Goal: Task Accomplishment & Management: Manage account settings

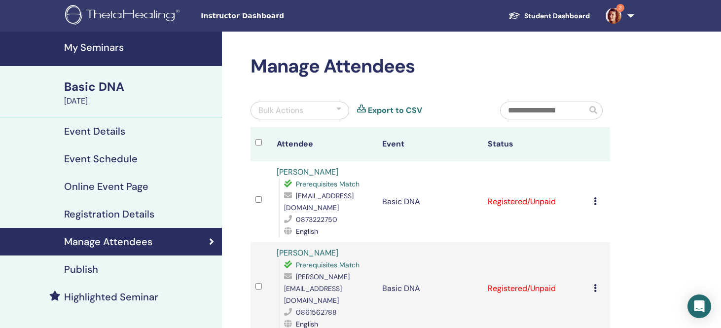
scroll to position [99, 0]
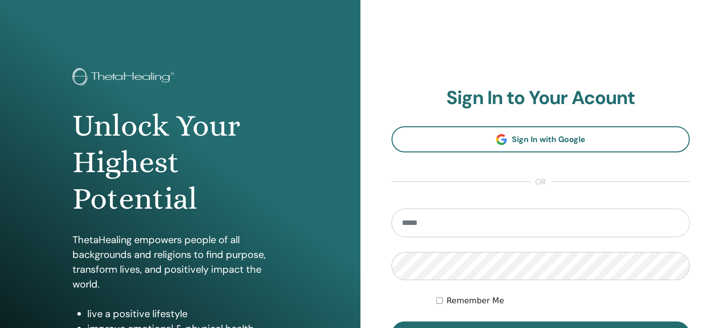
click at [452, 225] on input "email" at bounding box center [541, 223] width 298 height 29
type input "**********"
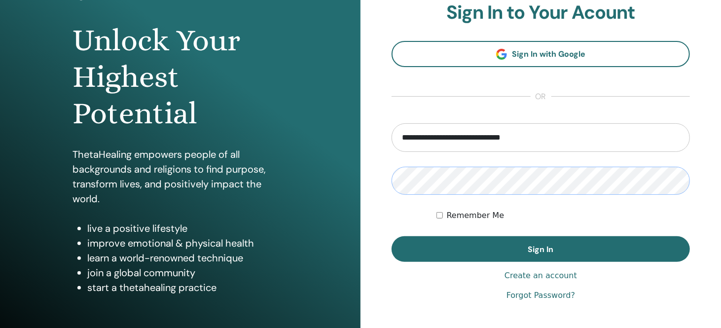
scroll to position [99, 0]
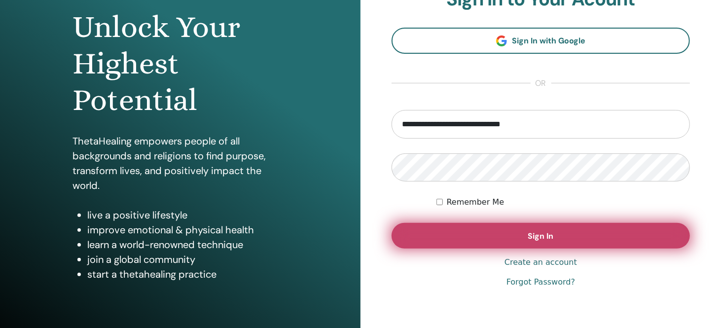
click at [553, 242] on button "Sign In" at bounding box center [541, 236] width 298 height 26
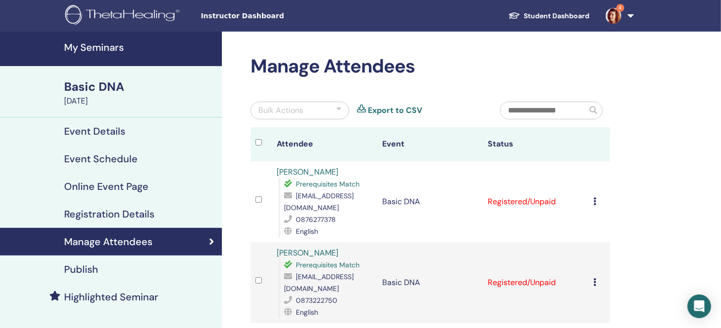
click at [598, 200] on div "Cancel Registration Do not auto-certify Mark as Paid Mark as Unpaid Mark as Abs…" at bounding box center [599, 202] width 11 height 12
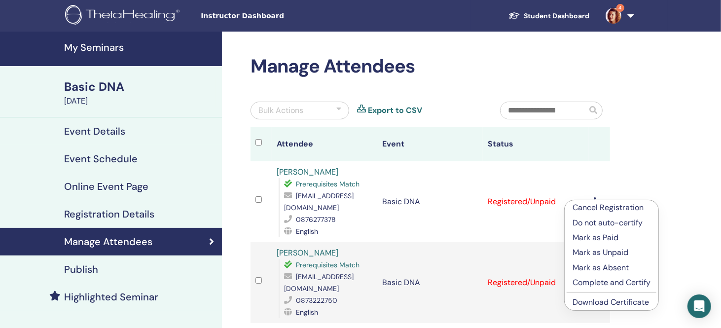
click at [603, 235] on p "Mark as Paid" at bounding box center [612, 238] width 78 height 12
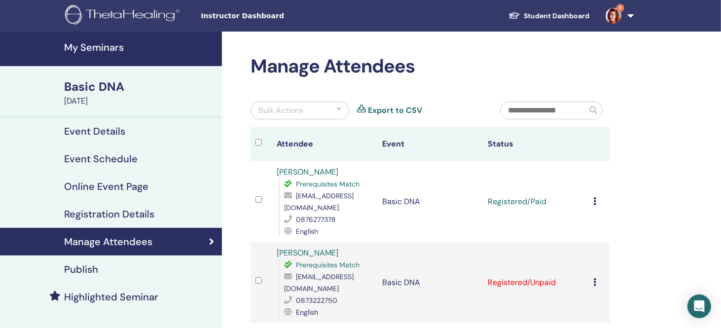
click at [595, 272] on td "Cancel Registration Do not auto-certify Mark as Paid Mark as Unpaid Mark as Abs…" at bounding box center [599, 282] width 21 height 81
click at [595, 278] on icon at bounding box center [595, 282] width 3 height 8
click at [601, 313] on p "Mark as Paid" at bounding box center [608, 312] width 78 height 12
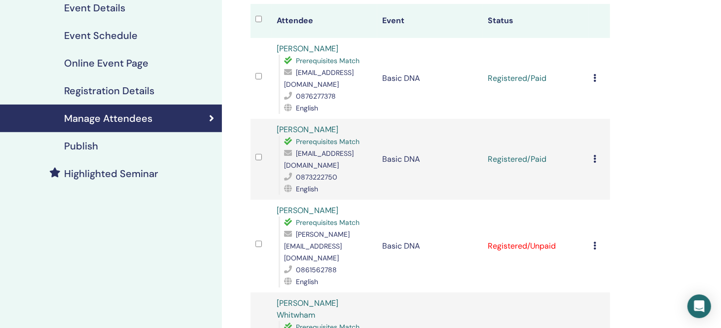
scroll to position [148, 0]
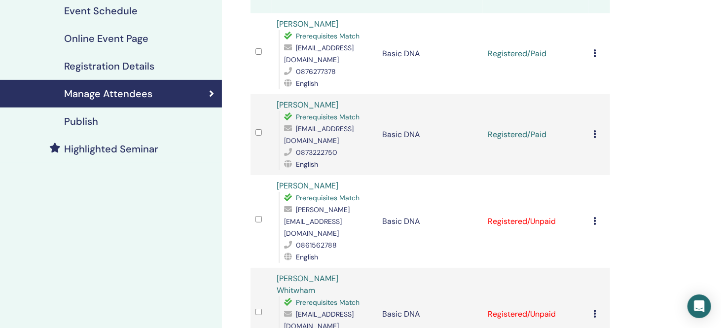
click at [598, 216] on div "Cancel Registration Do not auto-certify Mark as Paid Mark as Unpaid Mark as Abs…" at bounding box center [599, 222] width 11 height 12
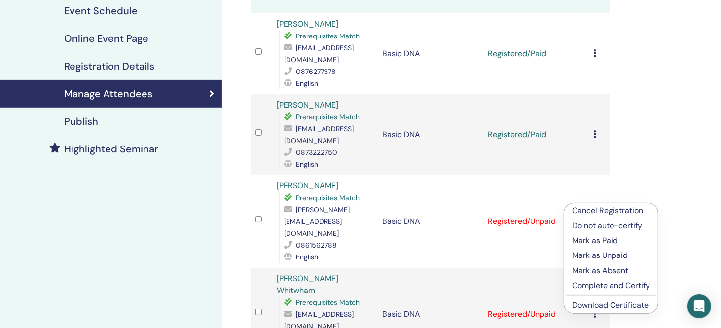
click at [600, 241] on p "Mark as Paid" at bounding box center [611, 241] width 78 height 12
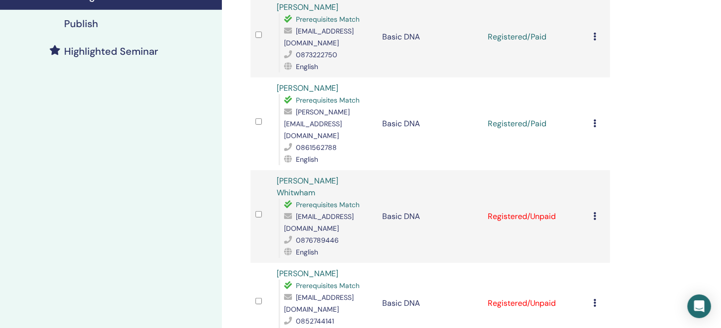
scroll to position [246, 0]
click at [597, 210] on div "Cancel Registration Do not auto-certify Mark as Paid Mark as Unpaid Mark as Abs…" at bounding box center [599, 216] width 11 height 12
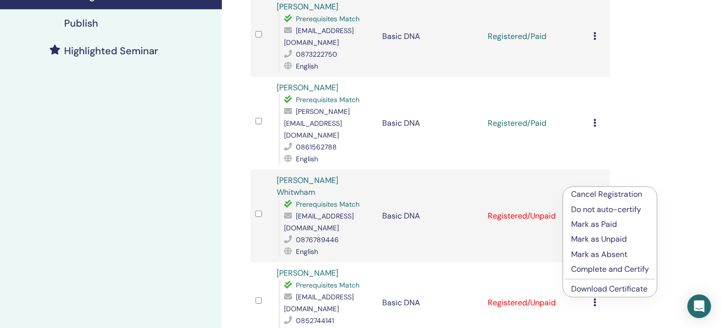
click at [600, 223] on p "Mark as Paid" at bounding box center [610, 225] width 78 height 12
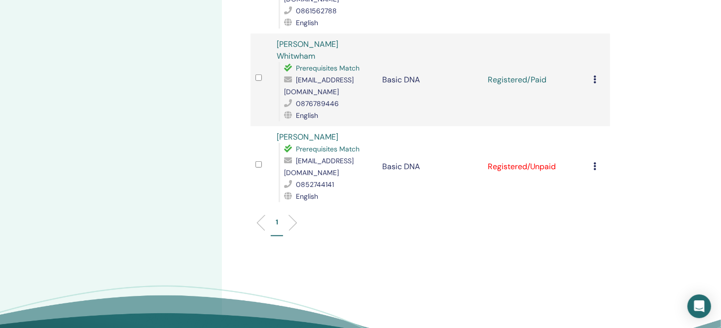
scroll to position [383, 0]
click at [594, 162] on icon at bounding box center [595, 166] width 3 height 8
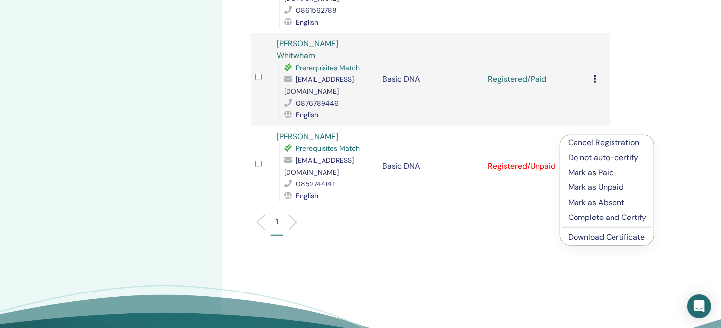
click at [592, 174] on p "Mark as Paid" at bounding box center [607, 173] width 78 height 12
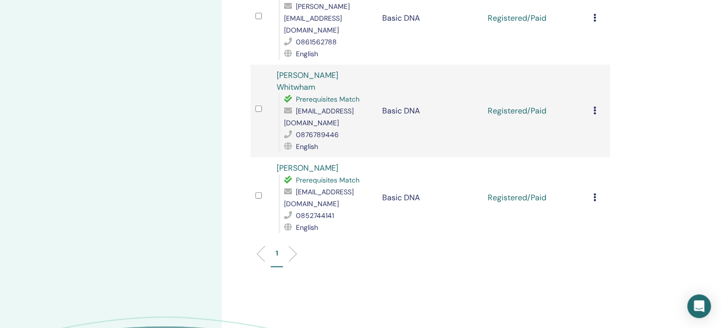
scroll to position [395, 0]
